Goal: Task Accomplishment & Management: Manage account settings

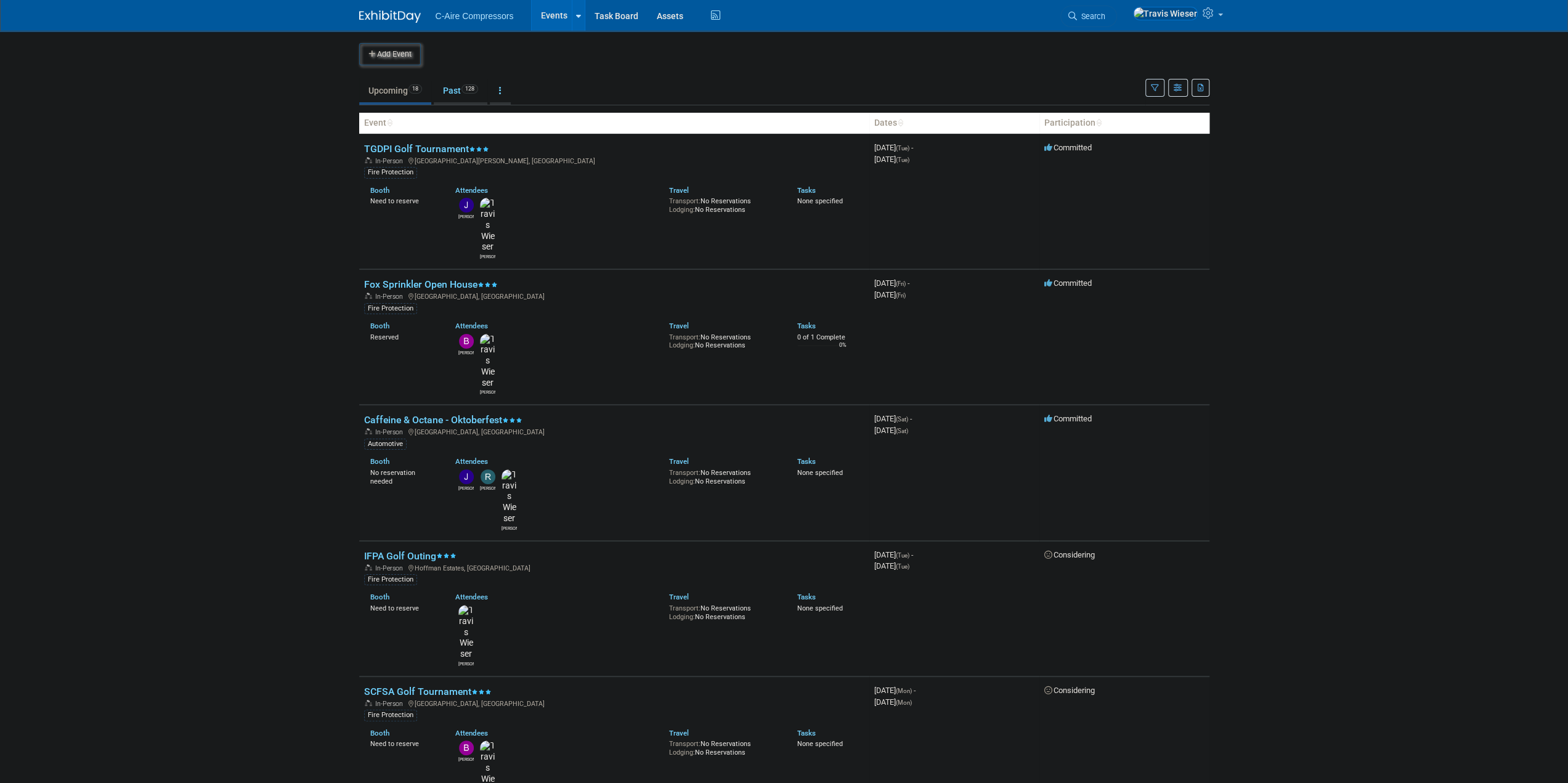
click at [337, 550] on body "C-Aire Compressors Events Add Event Bulk Upload Events Shareable Event Boards R…" at bounding box center [784, 391] width 1568 height 783
click at [302, 276] on body "C-Aire Compressors Events Add Event Bulk Upload Events Shareable Event Boards R…" at bounding box center [784, 391] width 1568 height 783
click at [454, 93] on link "Past 128" at bounding box center [460, 90] width 53 height 23
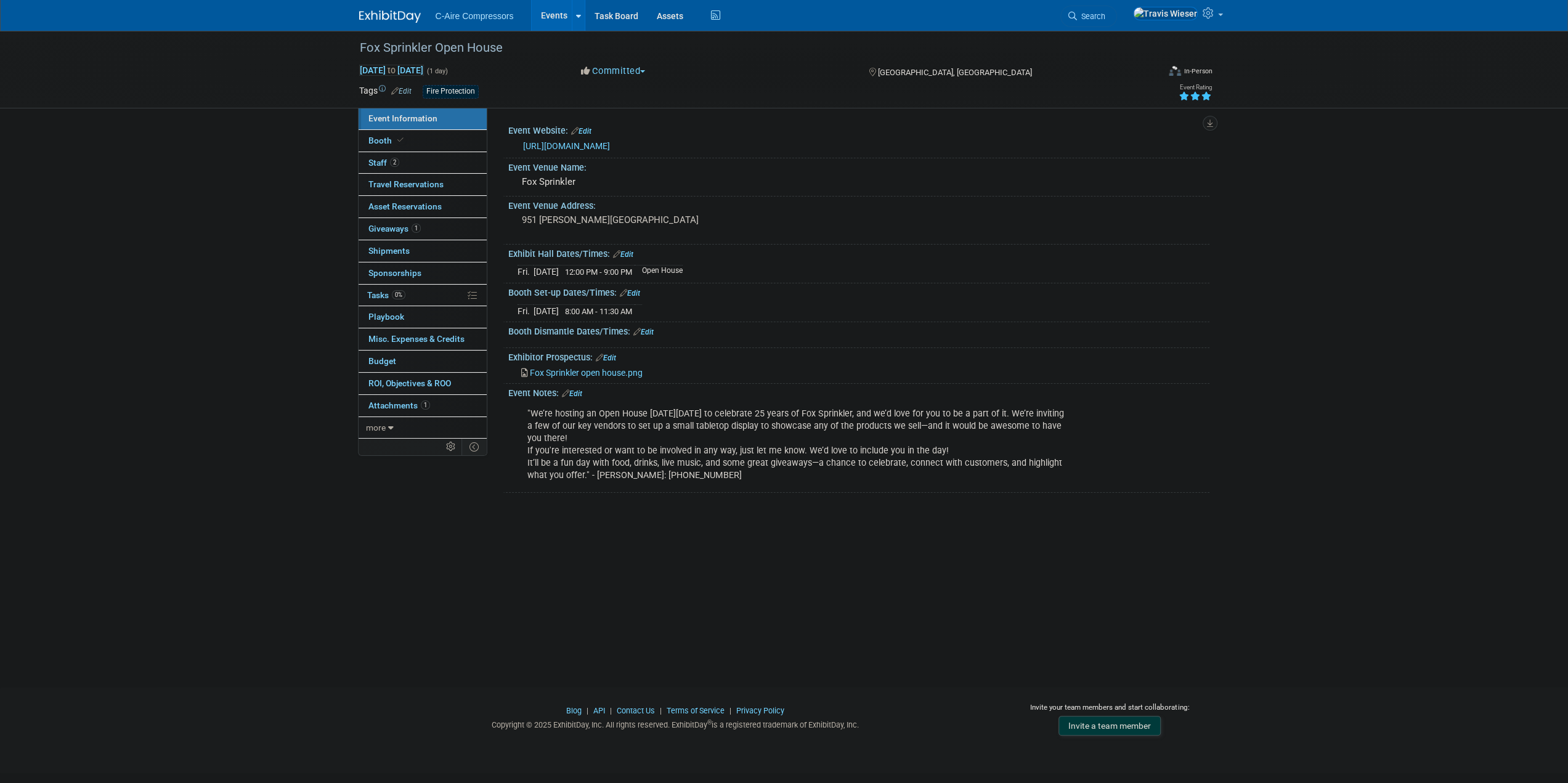
click at [296, 288] on div "Fox Sprinkler Open House [DATE] to [DATE] (1 day) [DATE] to [DATE] Committed Co…" at bounding box center [784, 348] width 1568 height 634
click at [450, 141] on link "Booth" at bounding box center [423, 141] width 128 height 21
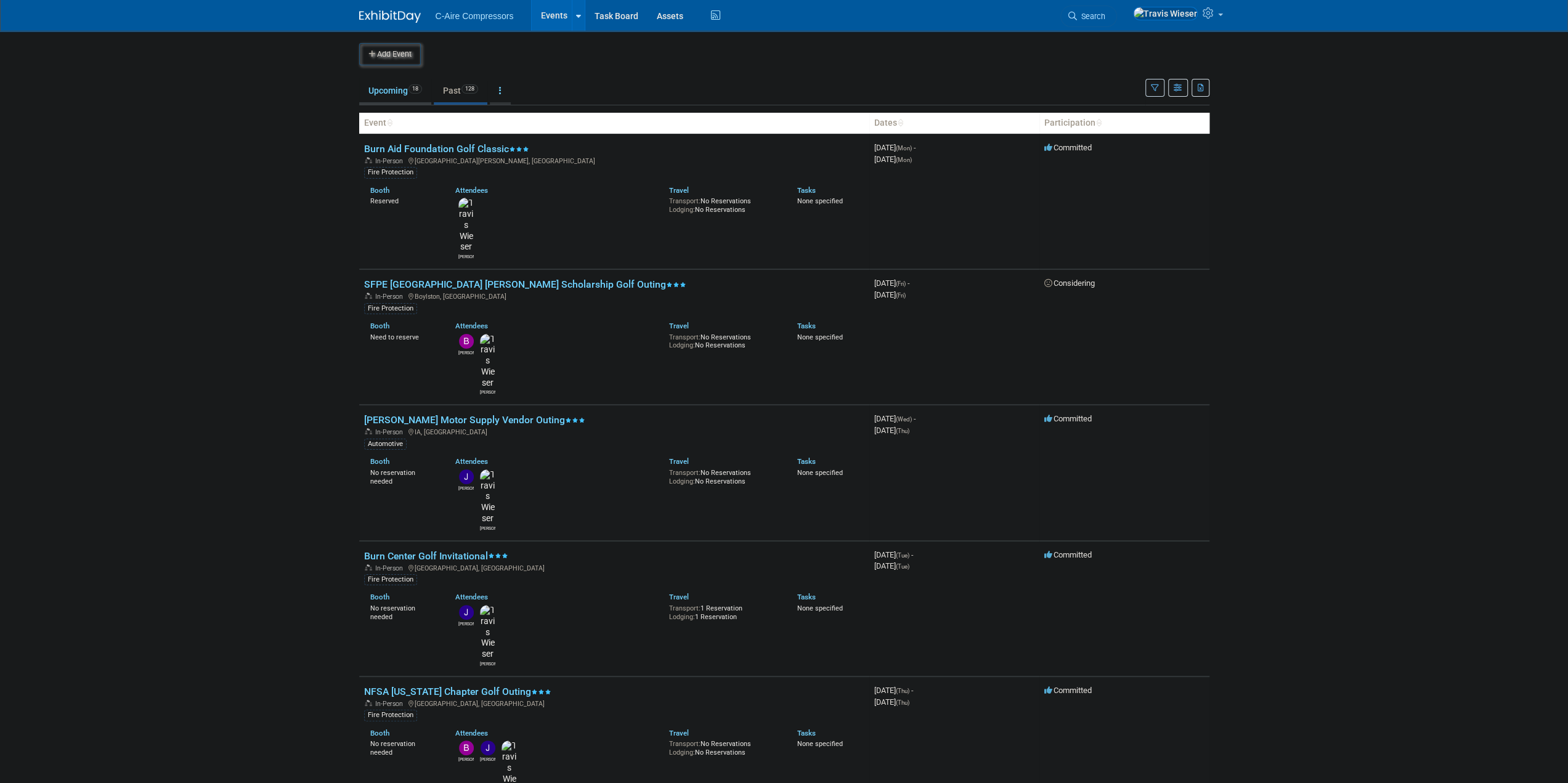
click at [384, 93] on link "Upcoming 18" at bounding box center [395, 90] width 72 height 23
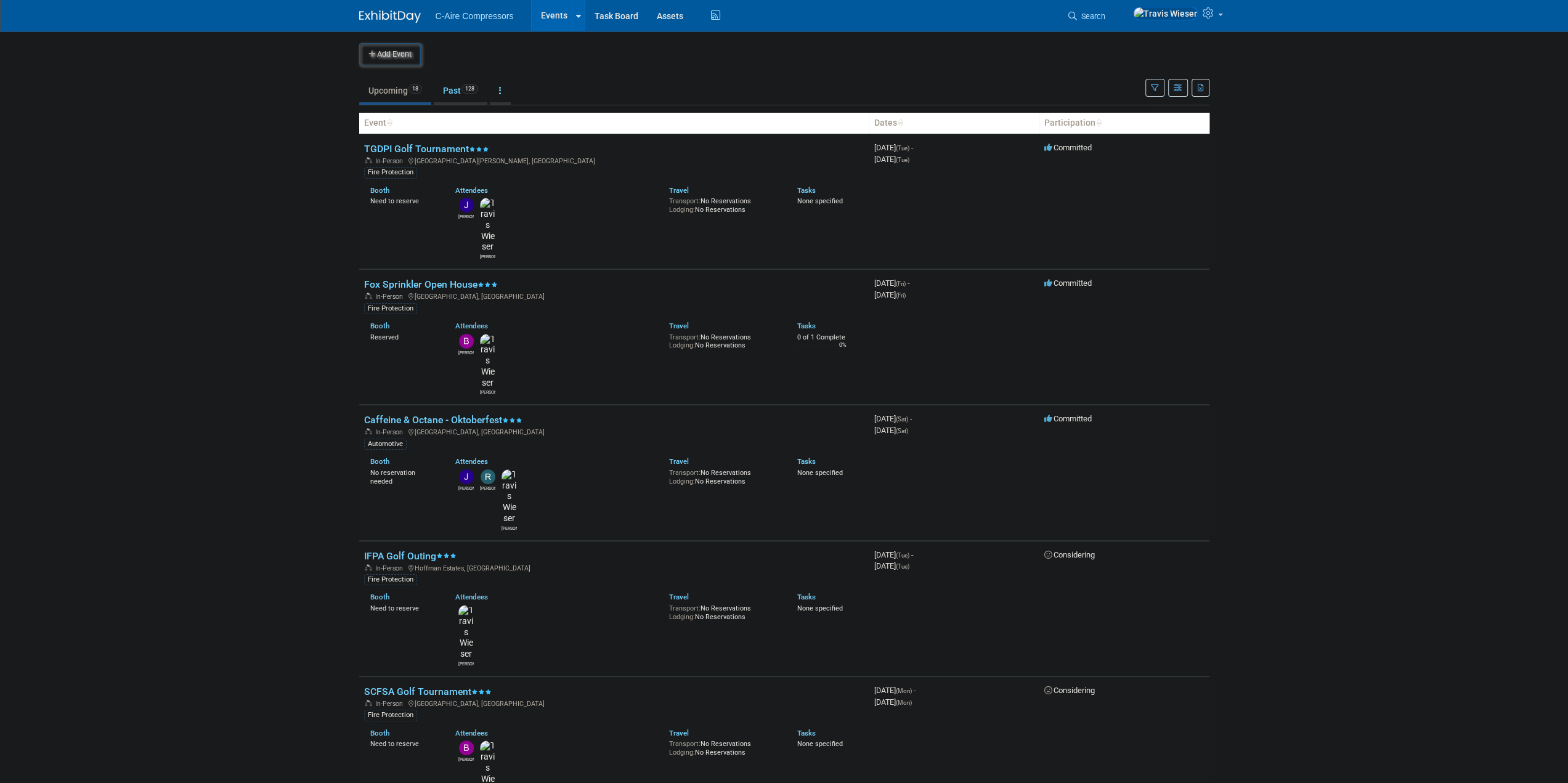
click at [291, 267] on body "C-Aire Compressors Events Add Event Bulk Upload Events Shareable Event Boards R…" at bounding box center [784, 391] width 1568 height 783
click at [244, 155] on body "C-Aire Compressors Events Add Event Bulk Upload Events Shareable Event Boards R…" at bounding box center [784, 391] width 1568 height 783
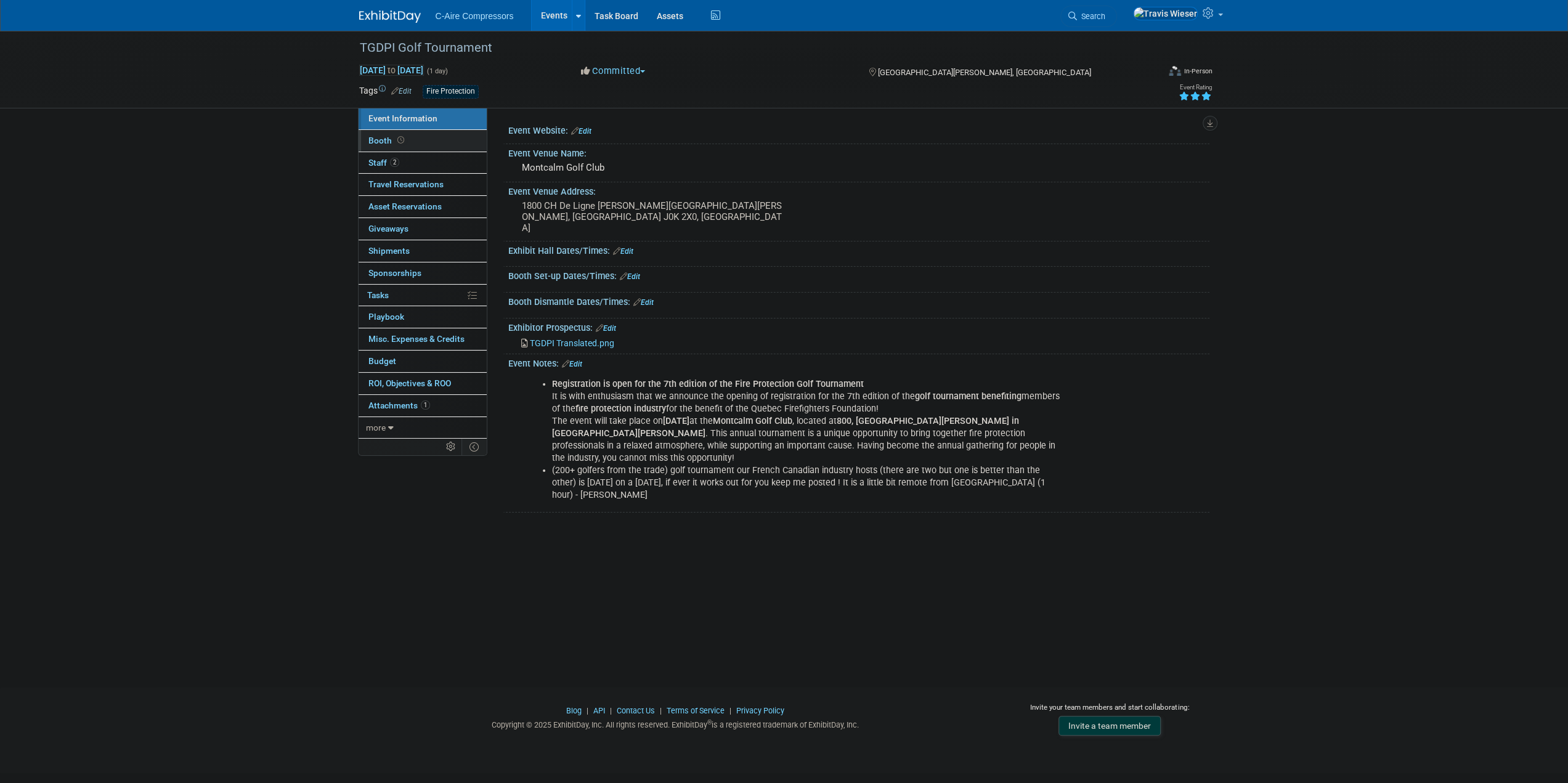
click at [449, 147] on link "Booth" at bounding box center [423, 141] width 128 height 21
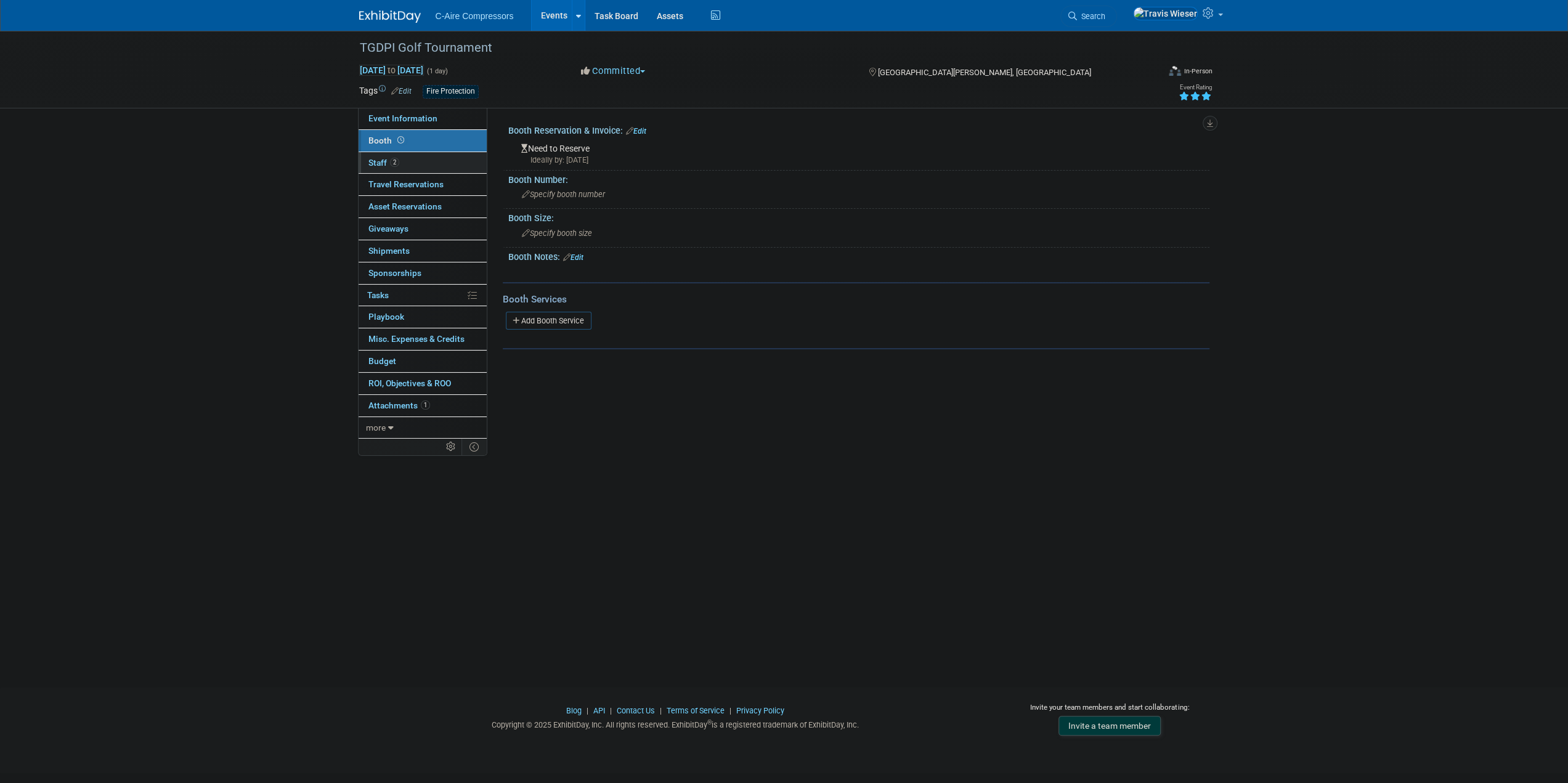
click at [443, 162] on link "2 Staff 2" at bounding box center [423, 162] width 128 height 21
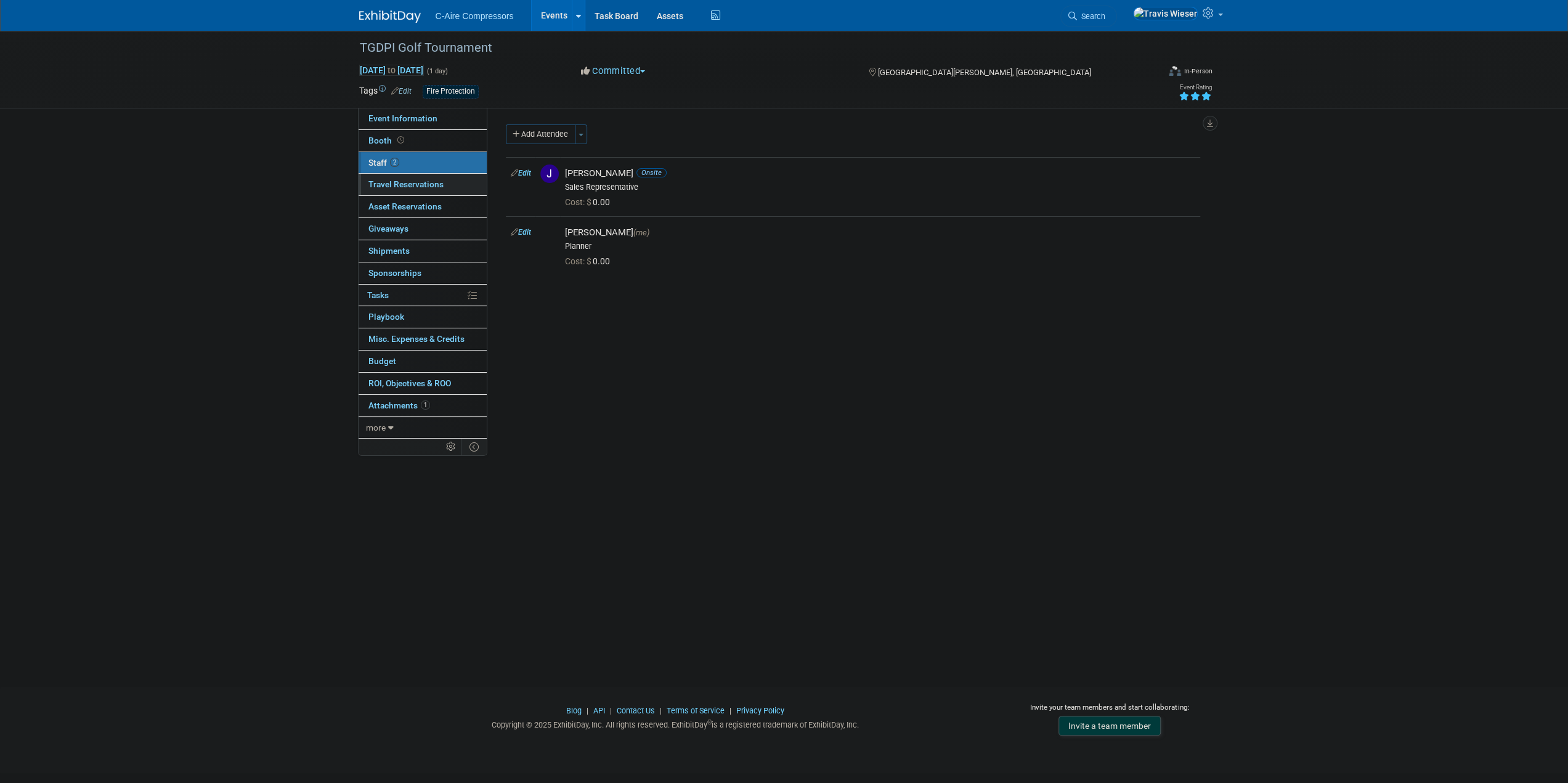
click at [435, 190] on link "0 Travel Reservations 0" at bounding box center [423, 185] width 128 height 21
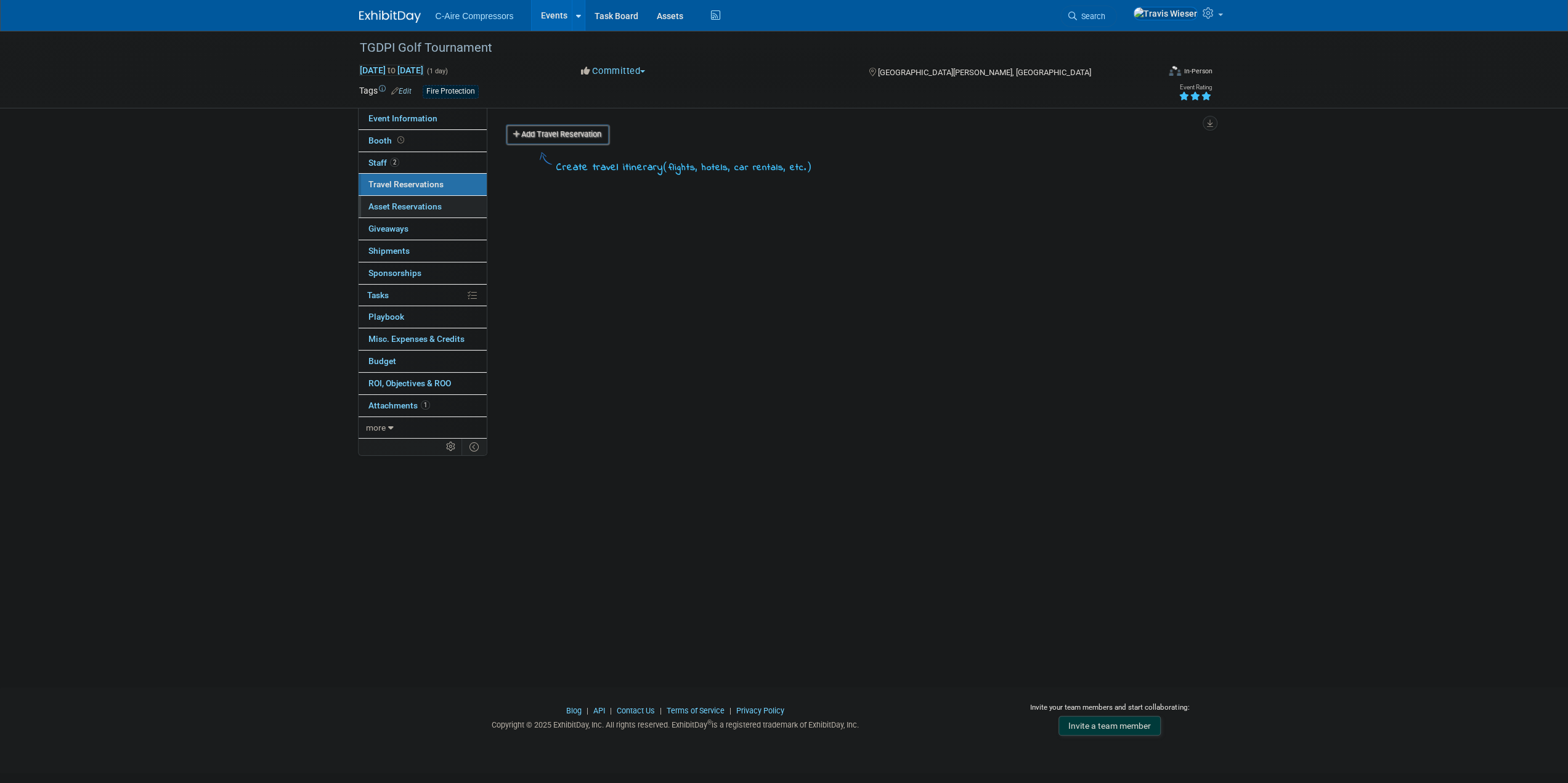
click at [434, 208] on span "Asset Reservations 0" at bounding box center [405, 206] width 73 height 10
click at [433, 227] on link "0 Giveaways 0" at bounding box center [423, 229] width 128 height 21
click at [433, 257] on link "0 Shipments 0" at bounding box center [423, 251] width 128 height 21
click at [433, 285] on link "0% Tasks 0%" at bounding box center [423, 296] width 128 height 21
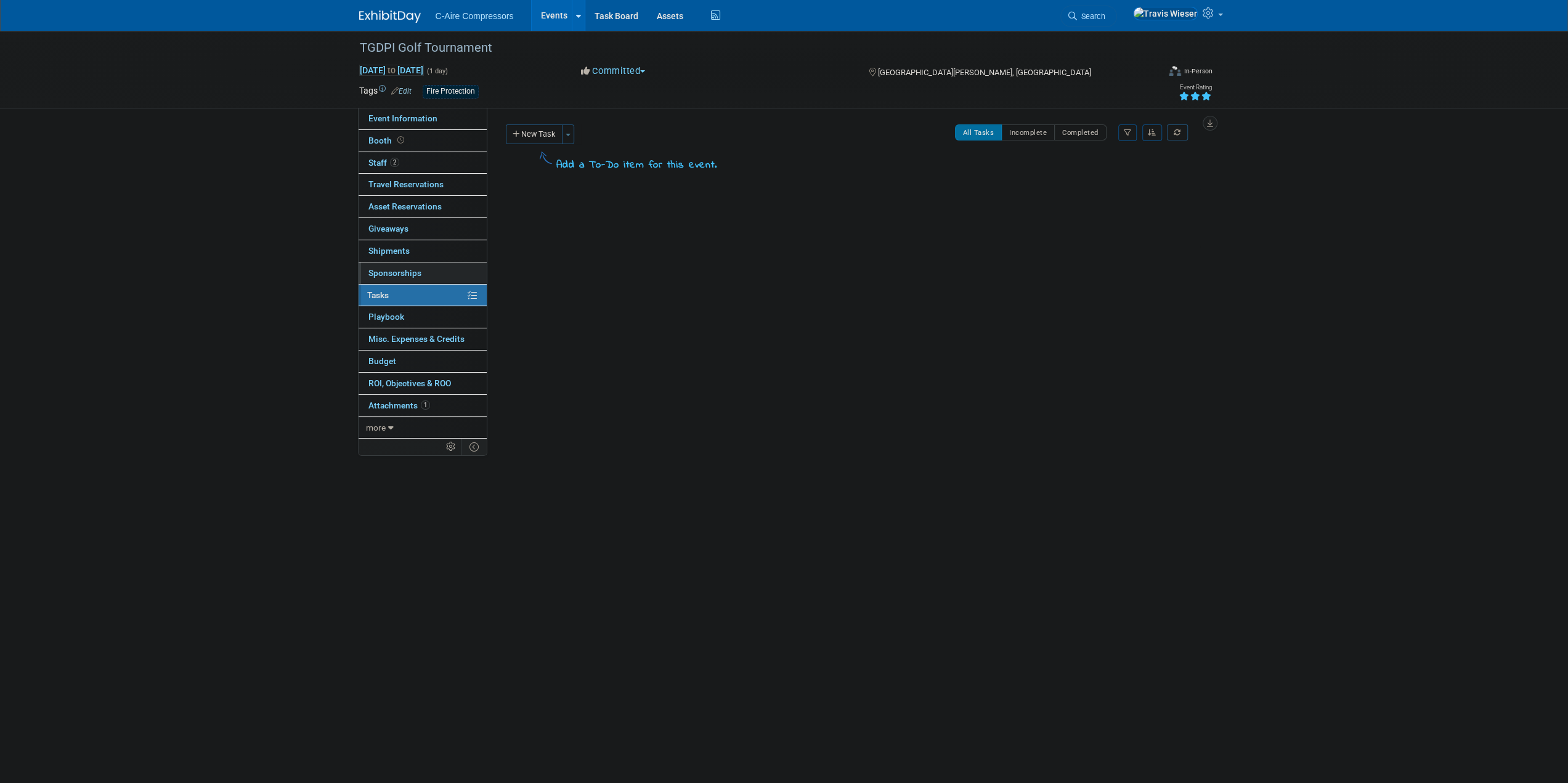
click at [433, 271] on link "0 Sponsorships 0" at bounding box center [423, 273] width 128 height 21
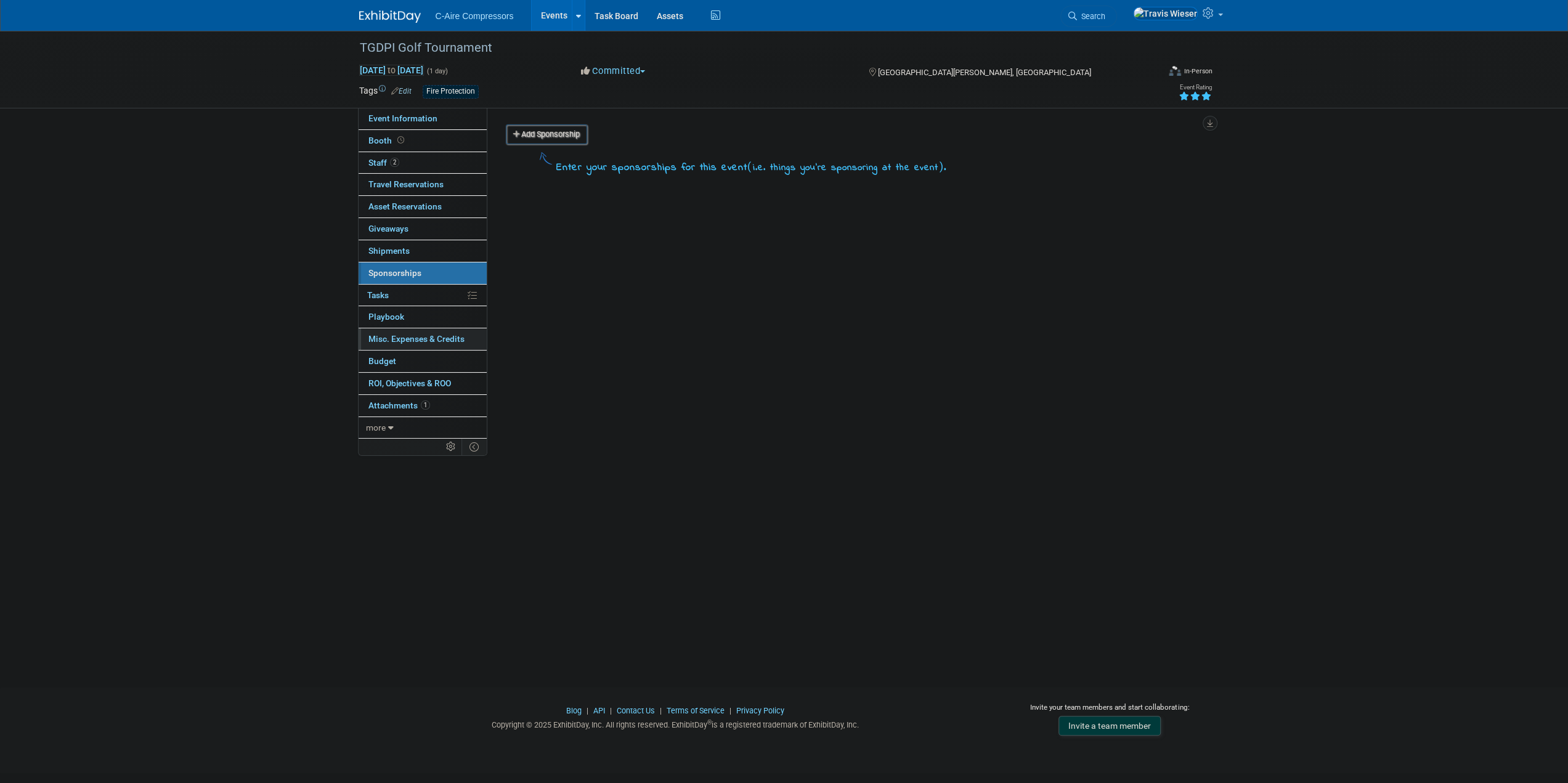
click at [432, 332] on link "0 Misc. Expenses & Credits 0" at bounding box center [423, 339] width 128 height 21
click at [425, 126] on link "Event Information" at bounding box center [423, 119] width 128 height 21
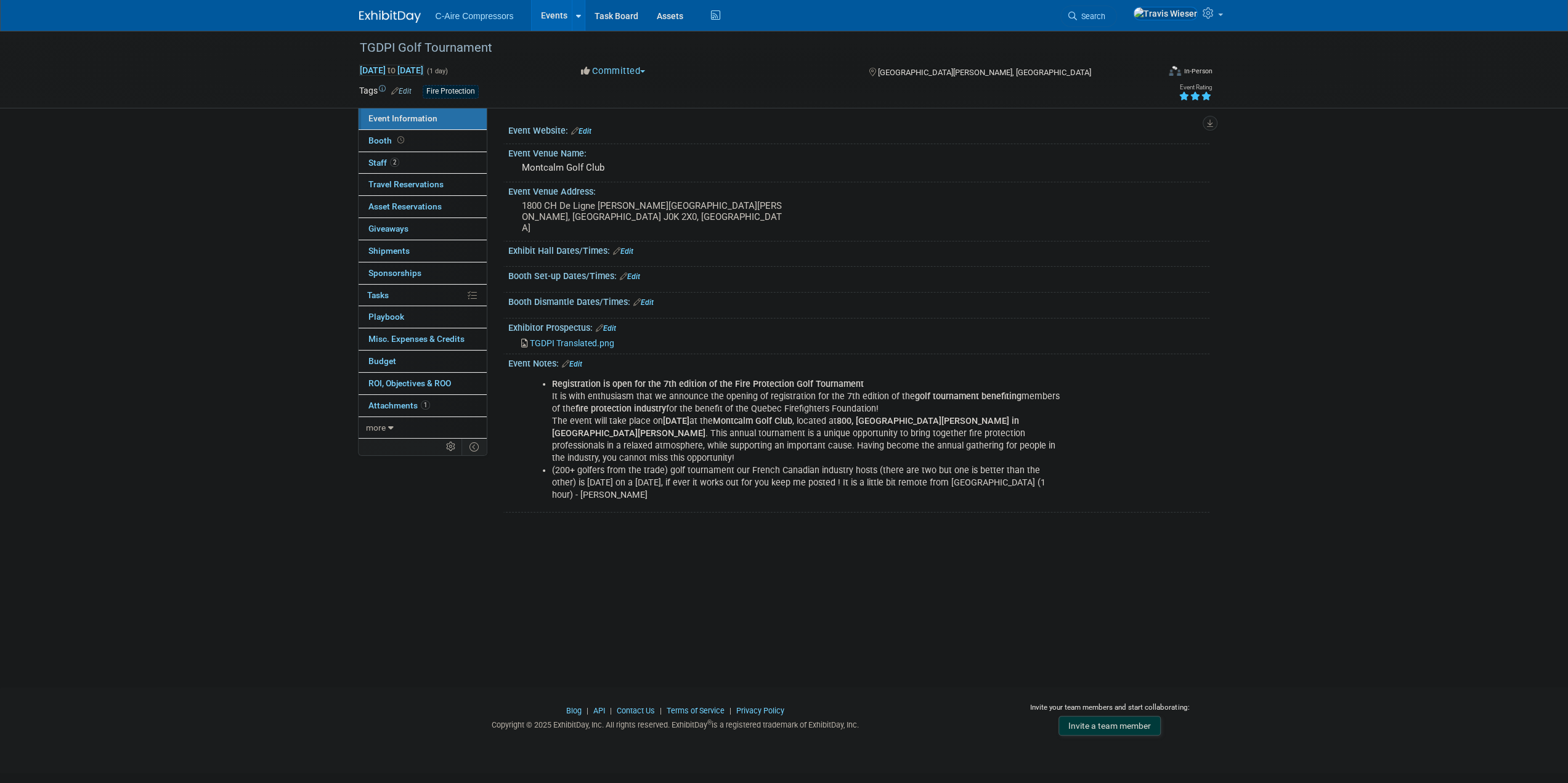
click at [460, 532] on div "TGDPI Golf Tournament Sep 9, 2025 to Sep 9, 2025 (1 day) Sep 9, 2025 to Sep 9, …" at bounding box center [784, 348] width 1568 height 634
click at [558, 338] on span "TGDPI Translated.png" at bounding box center [572, 343] width 85 height 10
click at [281, 374] on div "TGDPI Golf Tournament Sep 9, 2025 to Sep 9, 2025 (1 day) Sep 9, 2025 to Sep 9, …" at bounding box center [784, 348] width 1568 height 634
click at [439, 130] on link "Booth" at bounding box center [423, 141] width 128 height 21
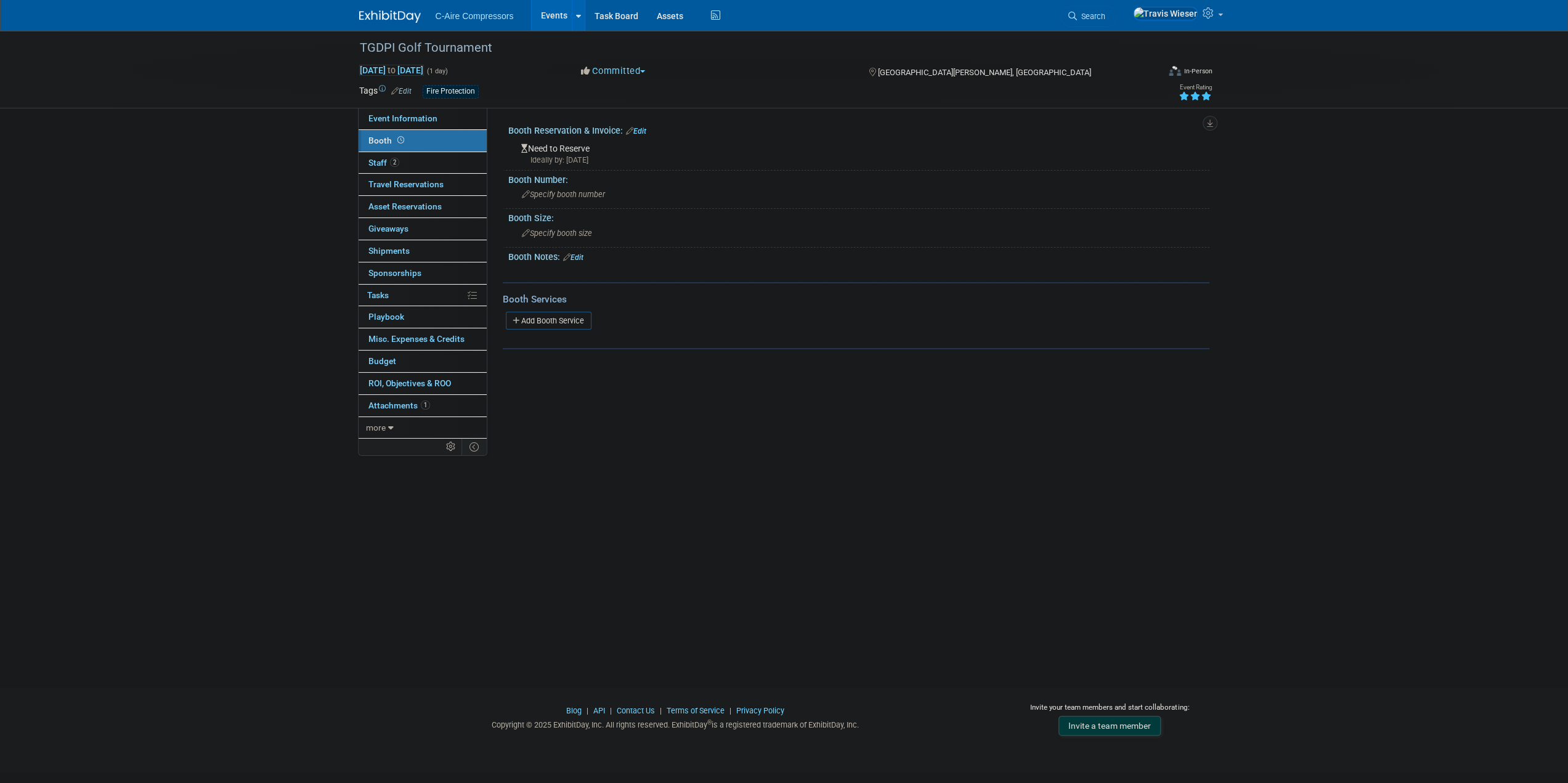
click at [645, 125] on div "Booth Reservation & Invoice: Edit" at bounding box center [859, 129] width 701 height 16
click at [637, 128] on link "Edit" at bounding box center [636, 131] width 20 height 9
click at [612, 162] on button "Need to Reserve" at bounding box center [568, 159] width 93 height 18
click at [588, 196] on link "Reserved" at bounding box center [588, 197] width 132 height 18
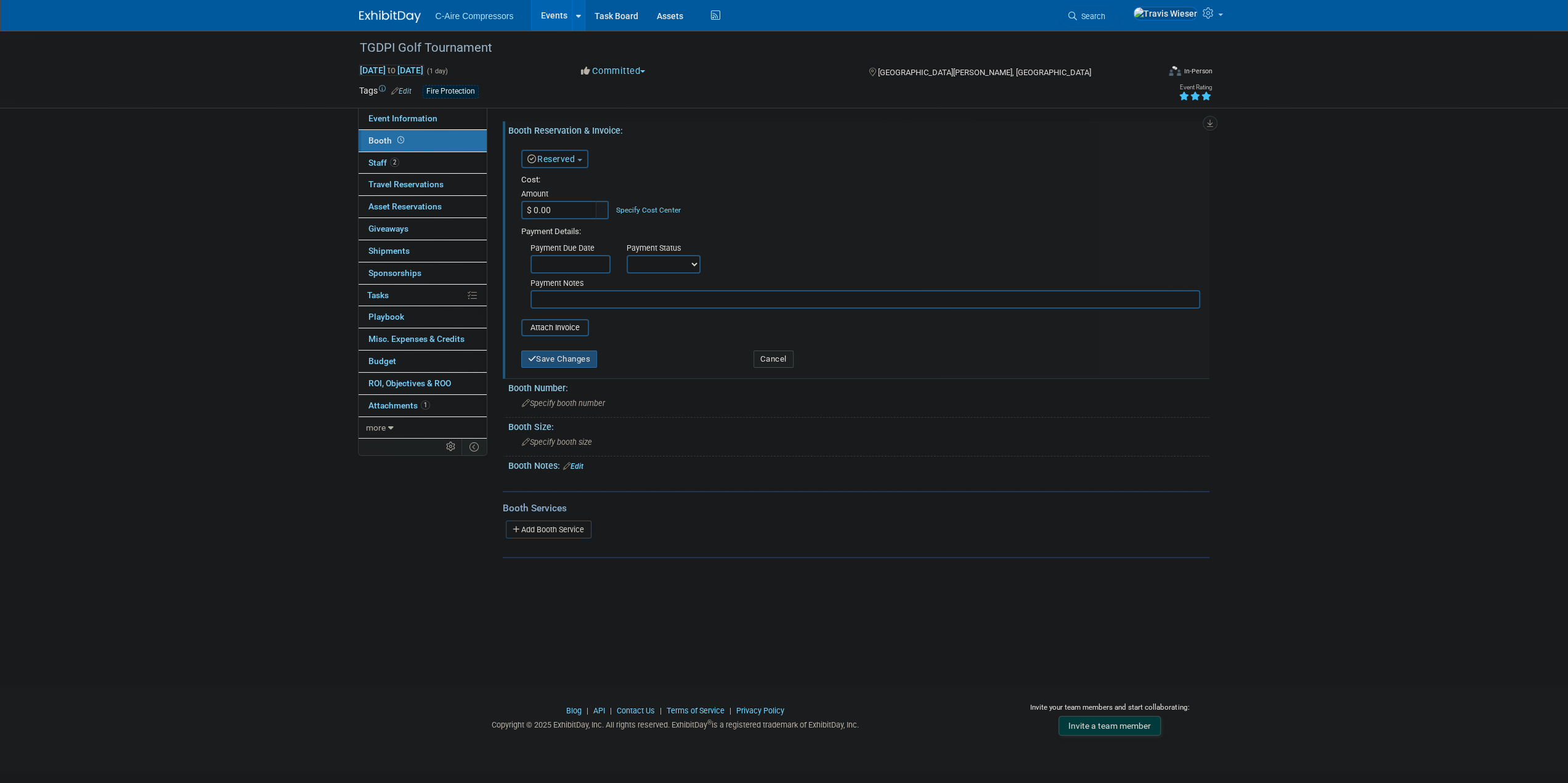
click at [562, 356] on button "Save Changes" at bounding box center [559, 360] width 77 height 18
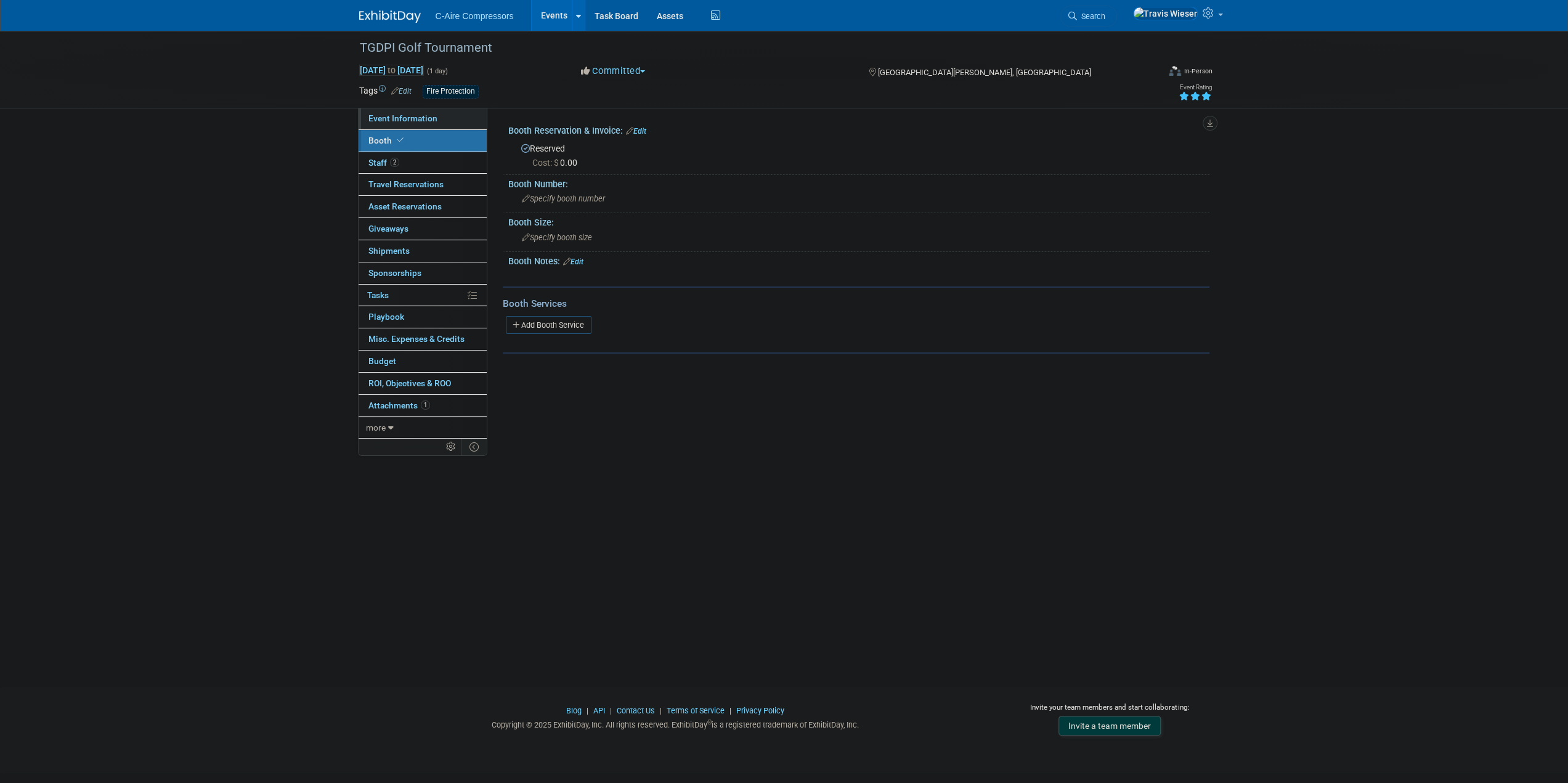
click at [423, 122] on span "Event Information" at bounding box center [403, 119] width 69 height 10
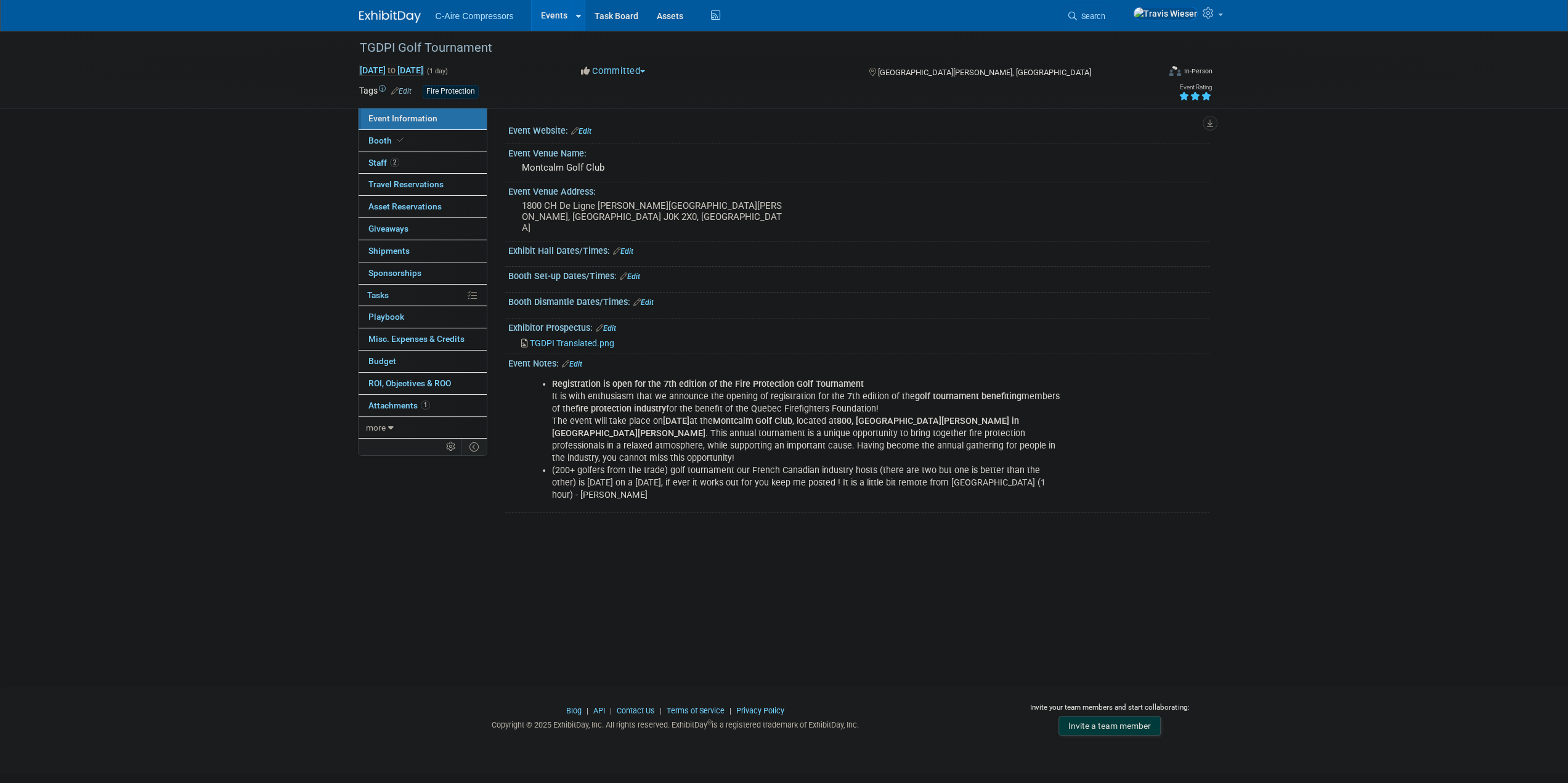
drag, startPoint x: 90, startPoint y: 380, endPoint x: 97, endPoint y: 372, distance: 10.6
click at [90, 381] on div "TGDPI Golf Tournament Sep 9, 2025 to Sep 9, 2025 (1 day) Sep 9, 2025 to Sep 9, …" at bounding box center [784, 348] width 1568 height 634
click at [190, 435] on div "TGDPI Golf Tournament Sep 9, 2025 to Sep 9, 2025 (1 day) Sep 9, 2025 to Sep 9, …" at bounding box center [784, 348] width 1568 height 634
